Goal: Transaction & Acquisition: Download file/media

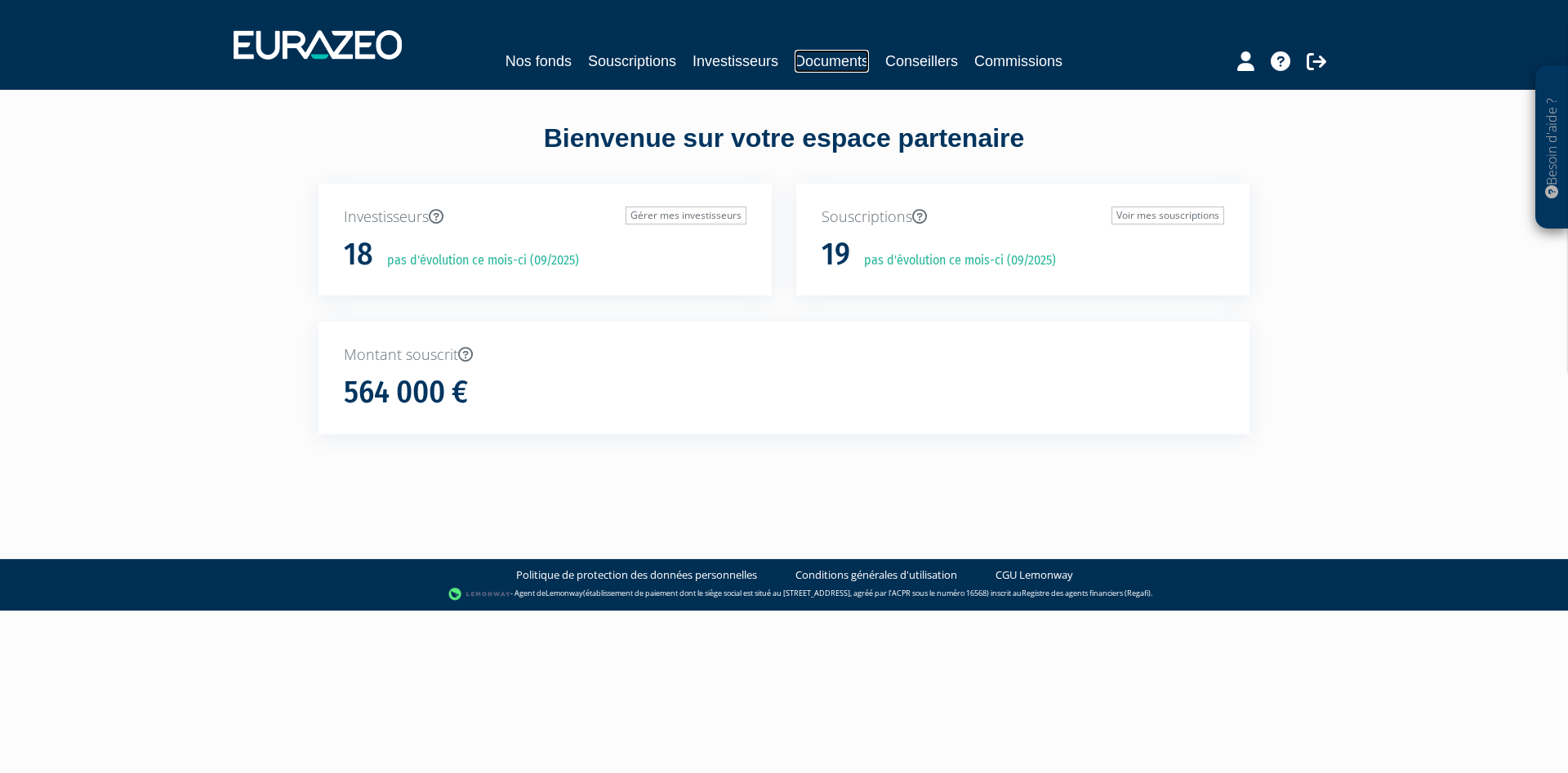
click at [847, 63] on link "Documents" at bounding box center [832, 61] width 74 height 23
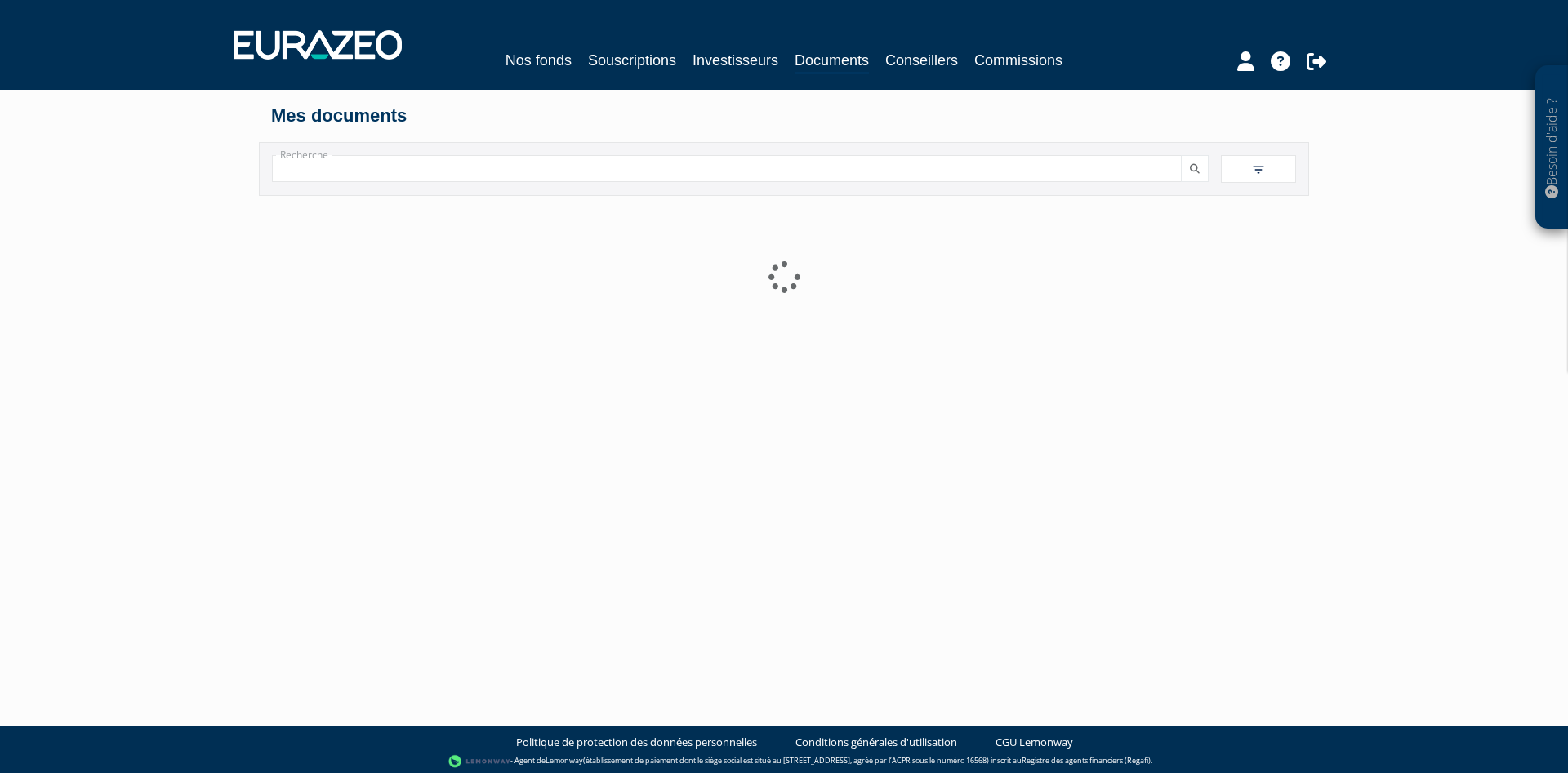
click at [847, 62] on link "Documents" at bounding box center [832, 62] width 74 height 26
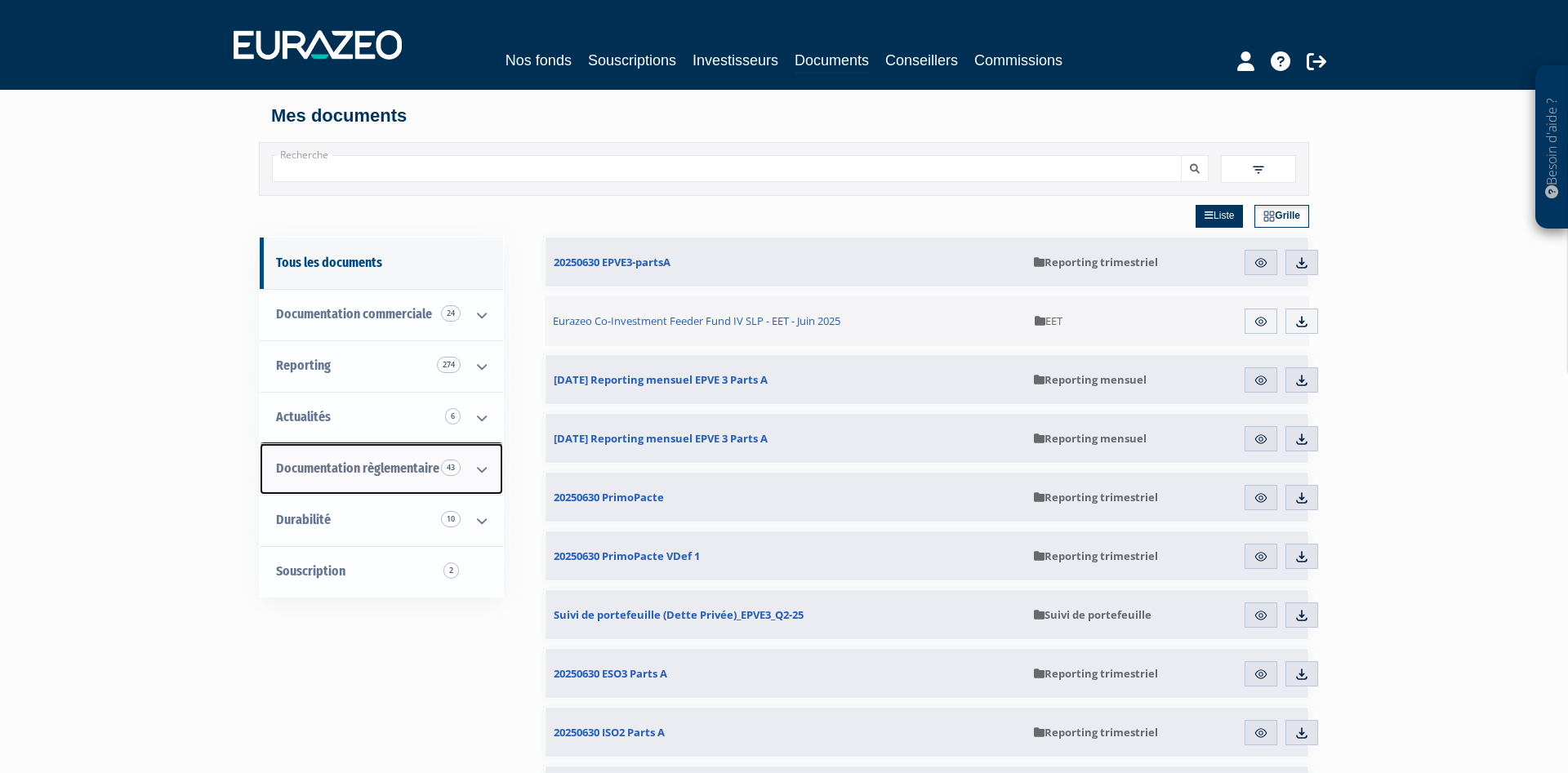
click at [484, 470] on icon at bounding box center [482, 469] width 42 height 50
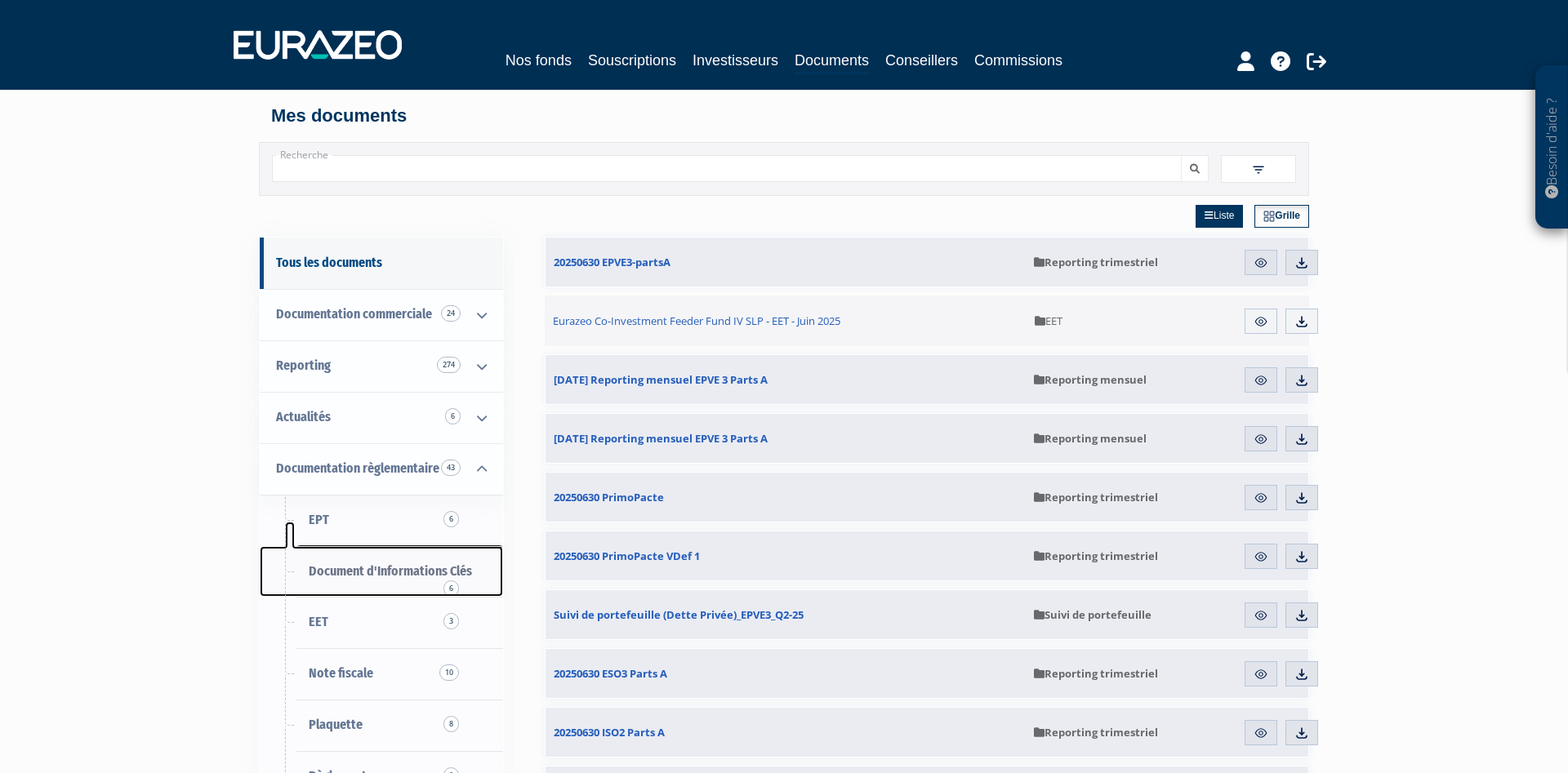
click at [431, 574] on span "Document d'Informations Clés 6" at bounding box center [390, 571] width 163 height 16
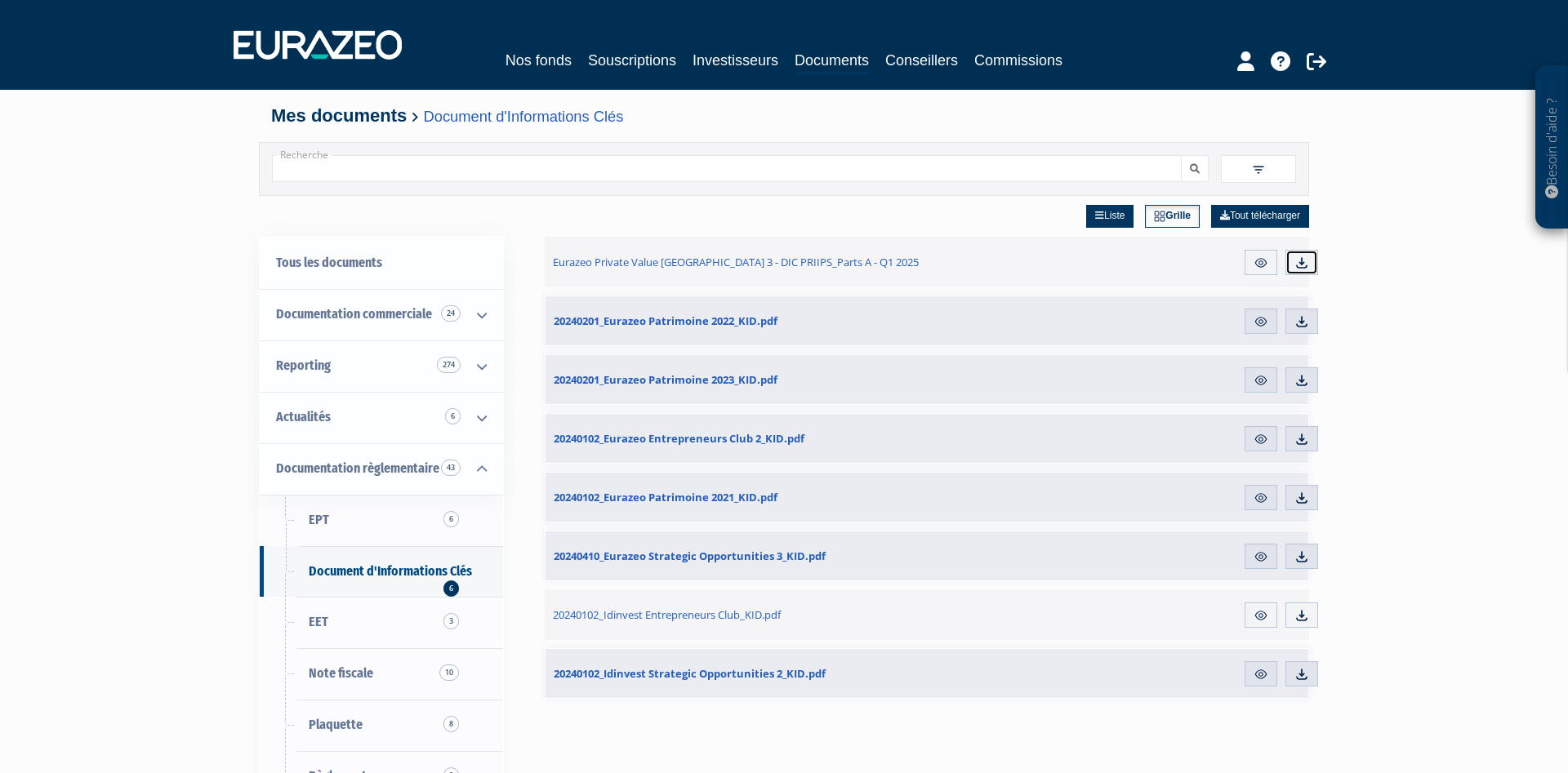
click at [1305, 263] on img at bounding box center [1302, 263] width 15 height 15
